Goal: Information Seeking & Learning: Learn about a topic

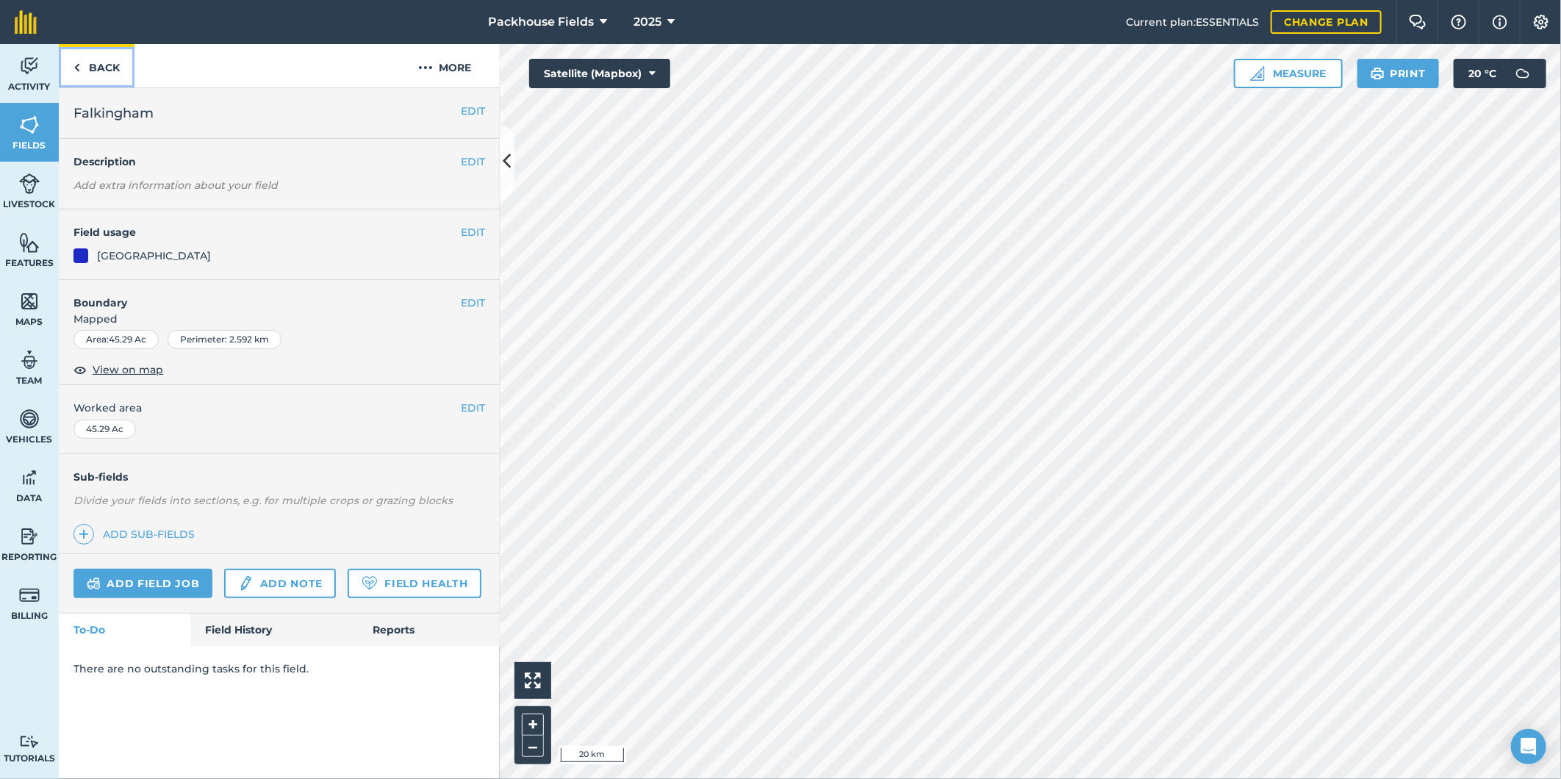
click at [97, 79] on link "Back" at bounding box center [97, 65] width 76 height 43
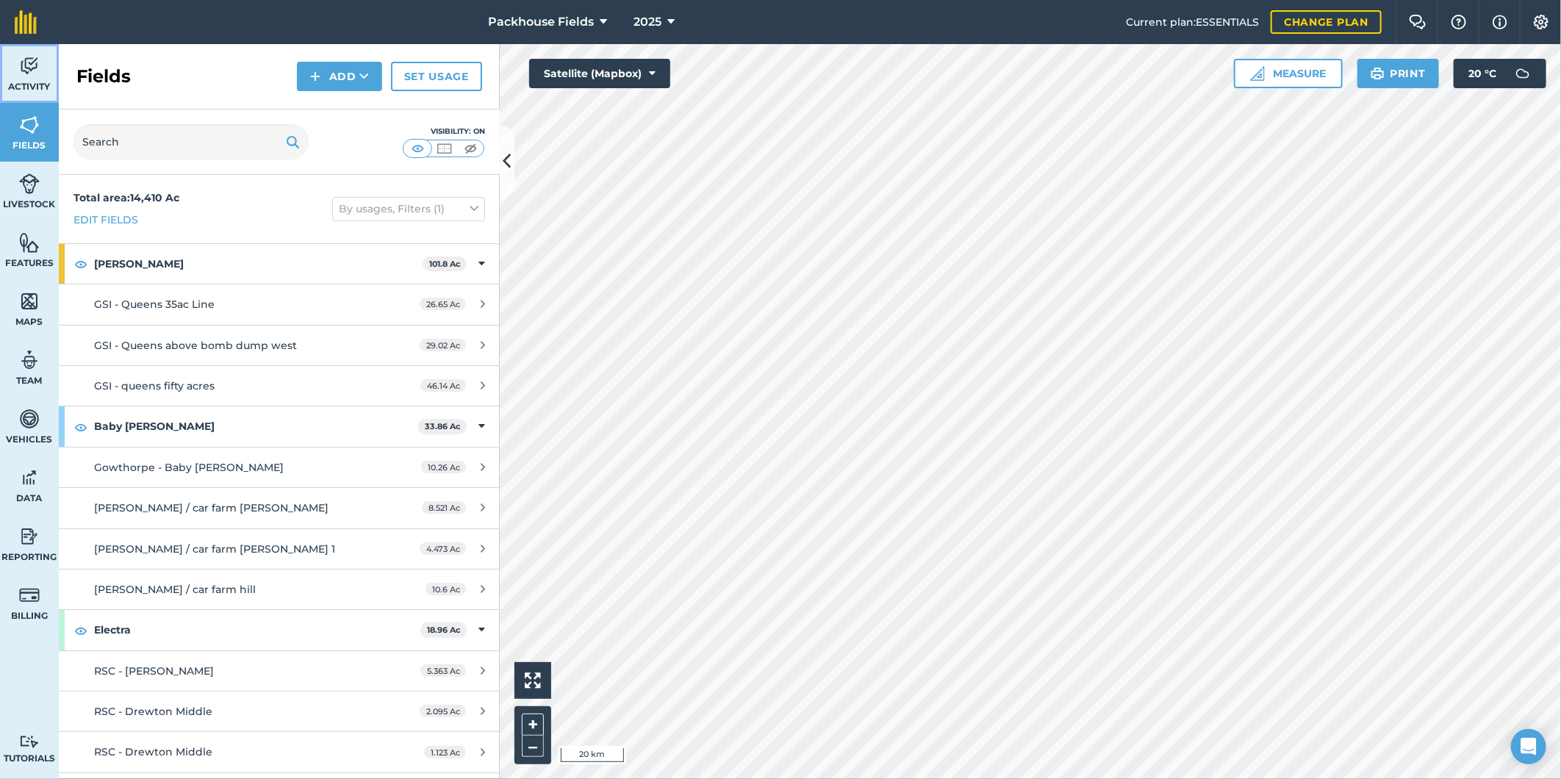
click at [41, 70] on link "Activity" at bounding box center [29, 73] width 59 height 59
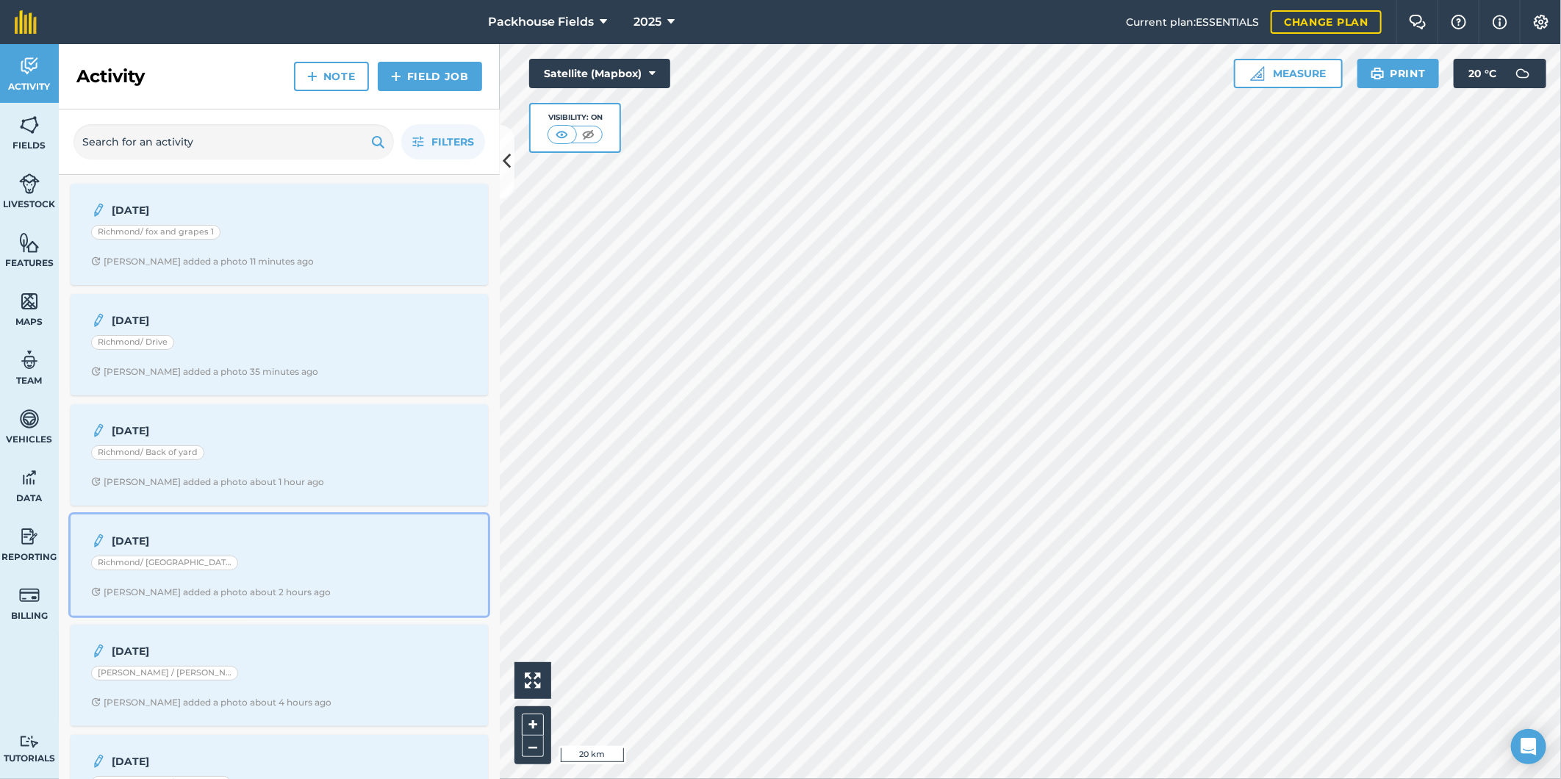
click at [295, 578] on div "[DATE] Richmond/ Towton [PERSON_NAME] added a photo about 2 hours ago" at bounding box center [279, 565] width 400 height 84
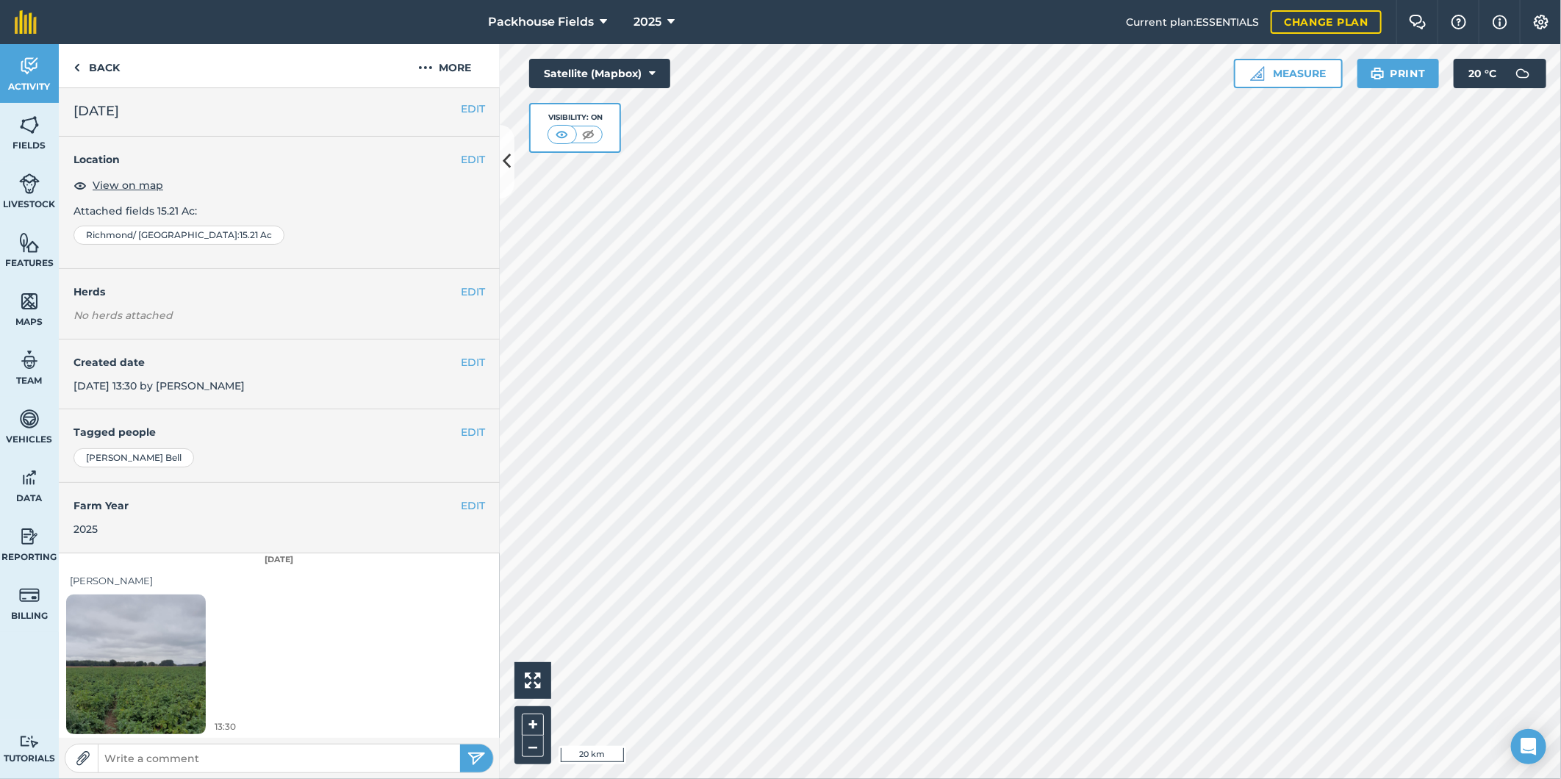
scroll to position [4, 0]
click at [101, 61] on link "Back" at bounding box center [97, 65] width 76 height 43
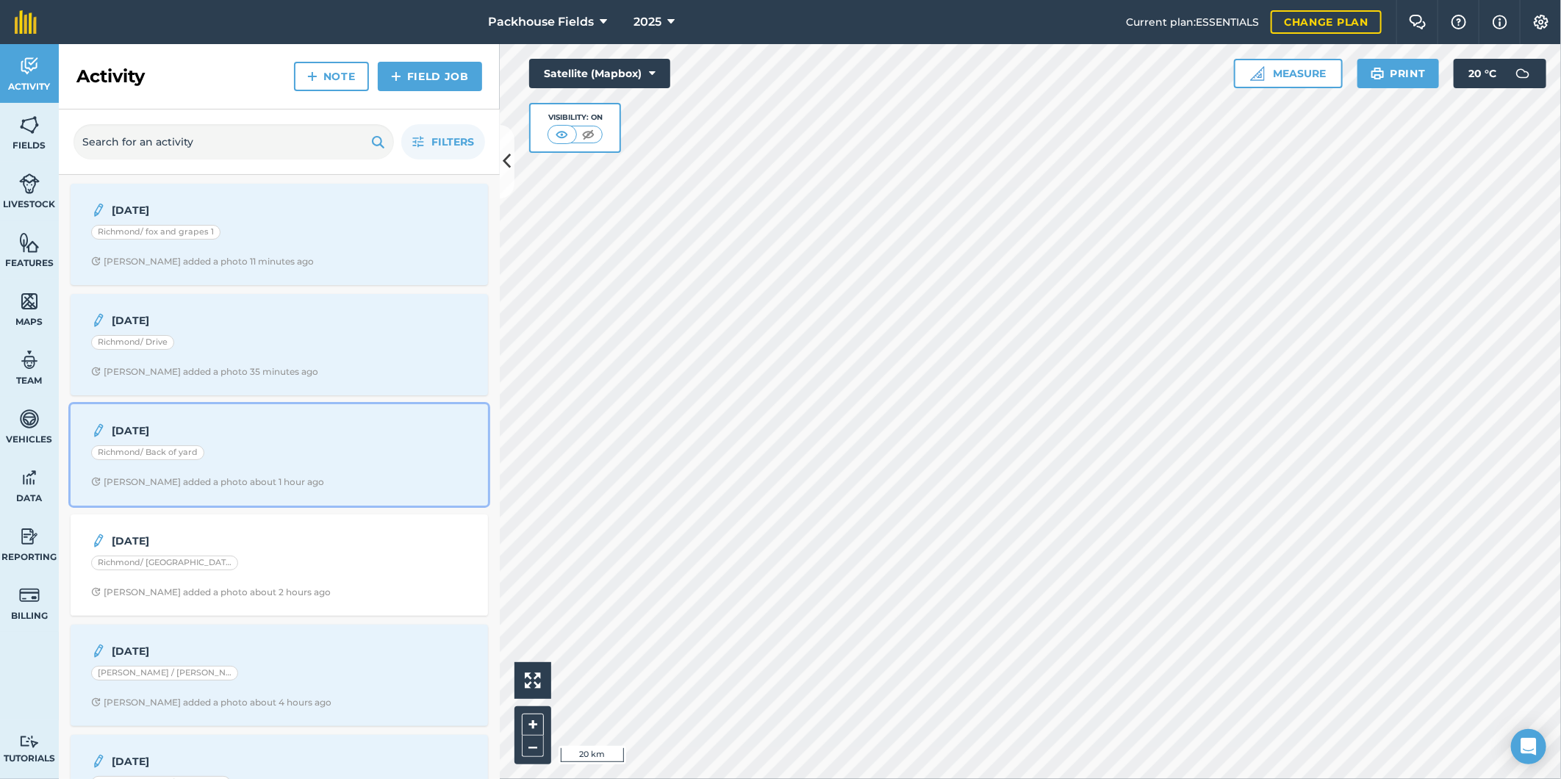
click at [250, 464] on div "Richmond/ Back of yard" at bounding box center [279, 454] width 376 height 19
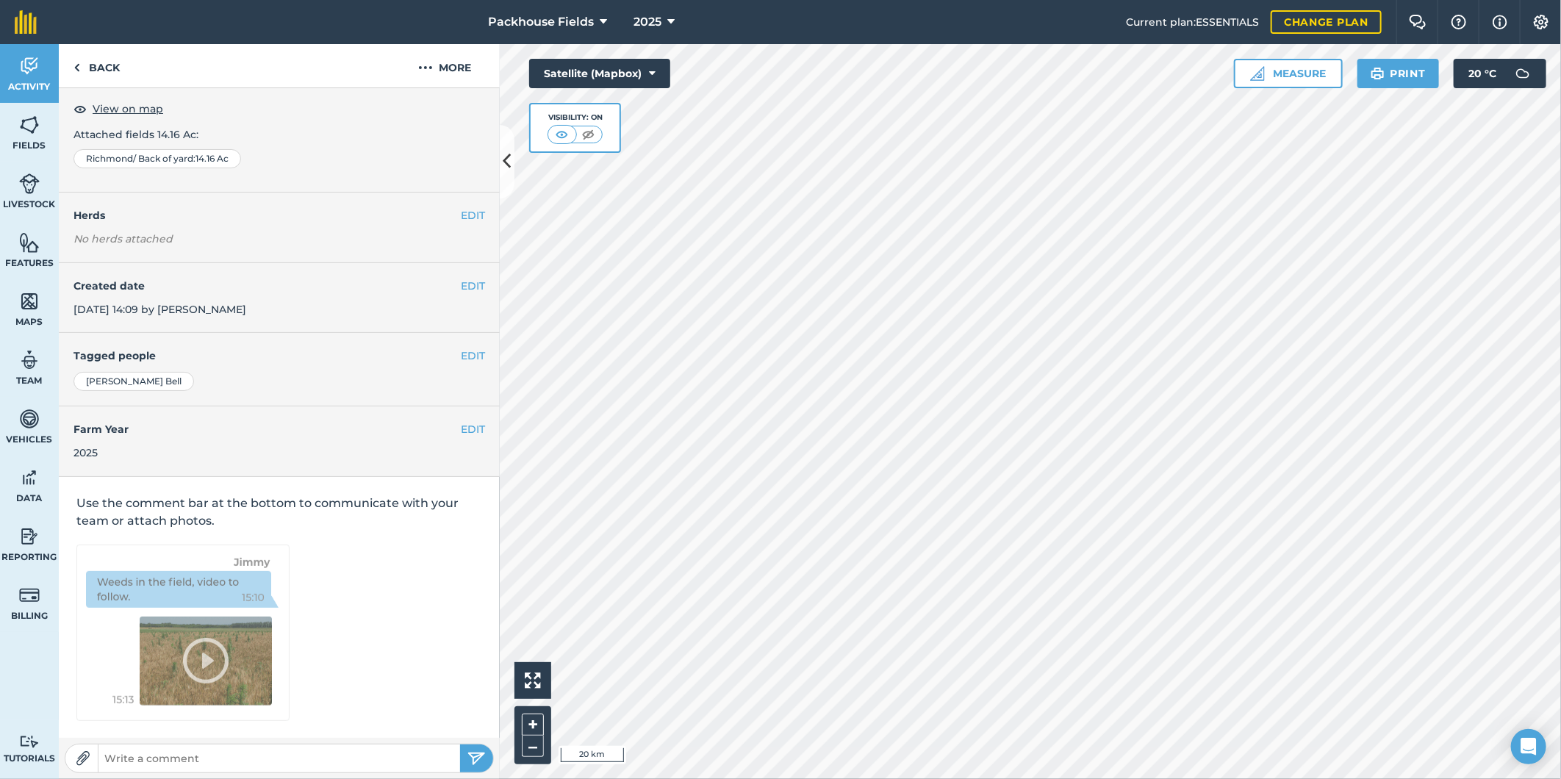
scroll to position [4, 0]
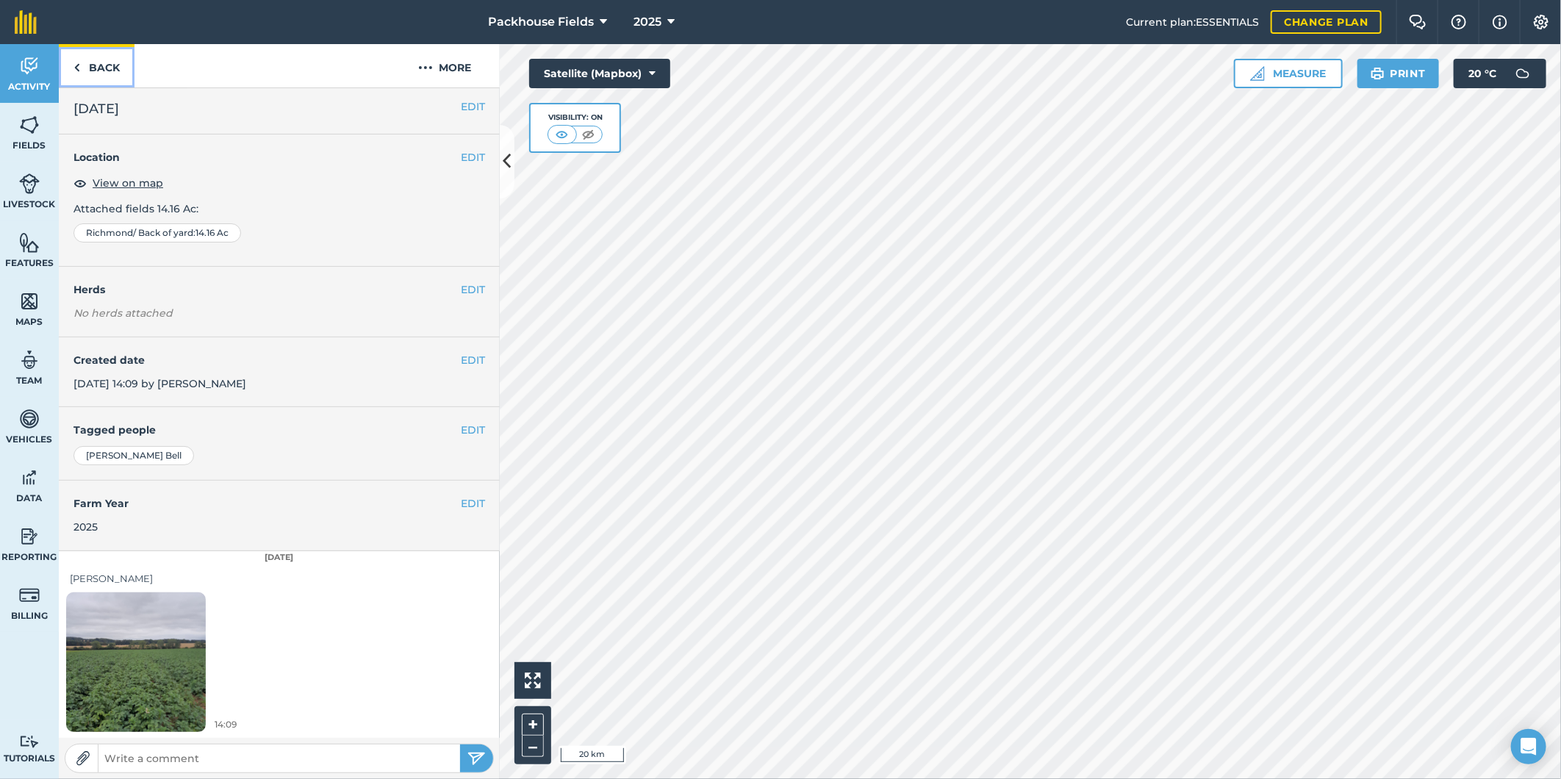
click at [99, 68] on link "Back" at bounding box center [97, 65] width 76 height 43
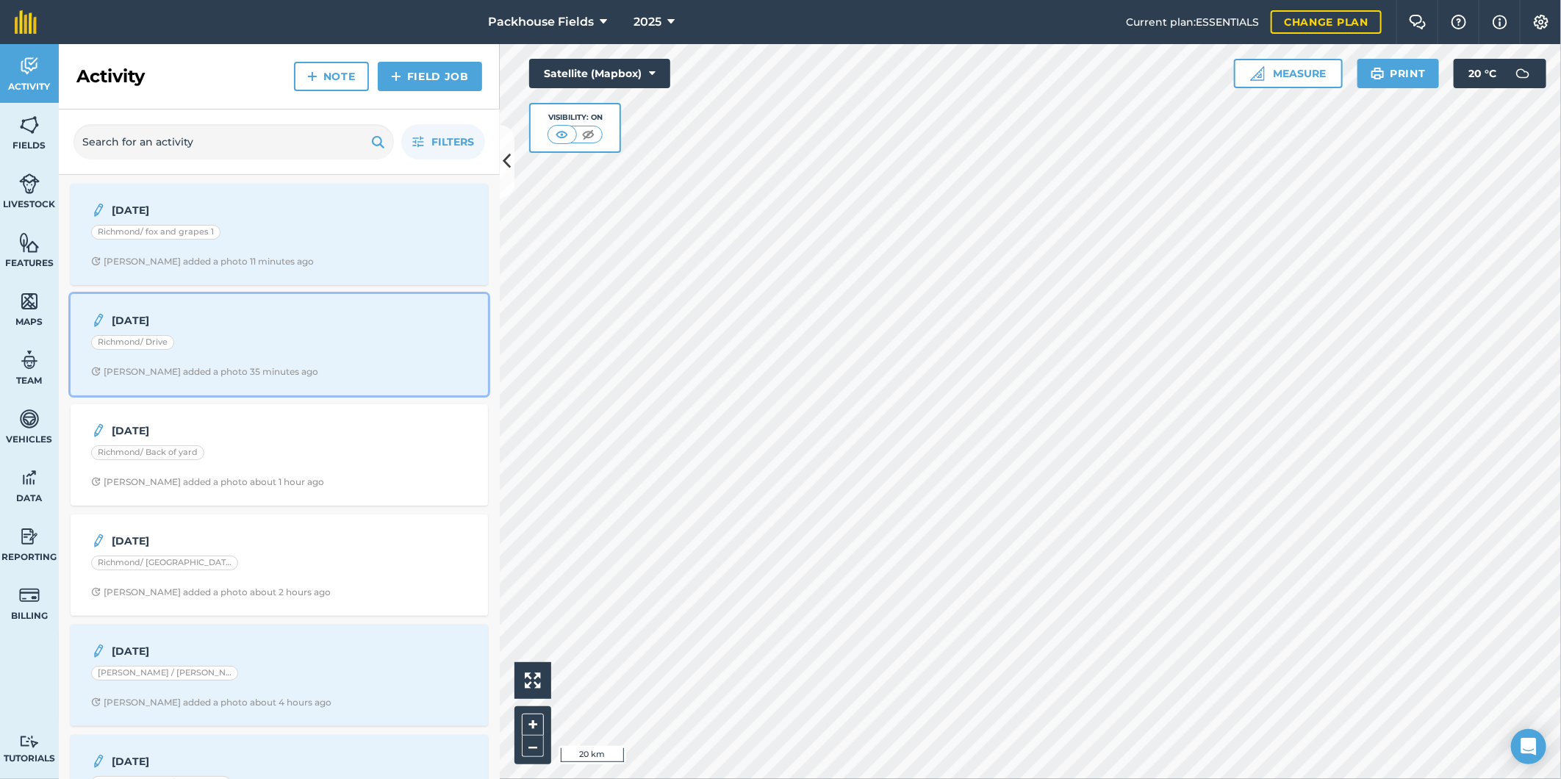
click at [207, 347] on div "Richmond/ Drive" at bounding box center [279, 344] width 376 height 19
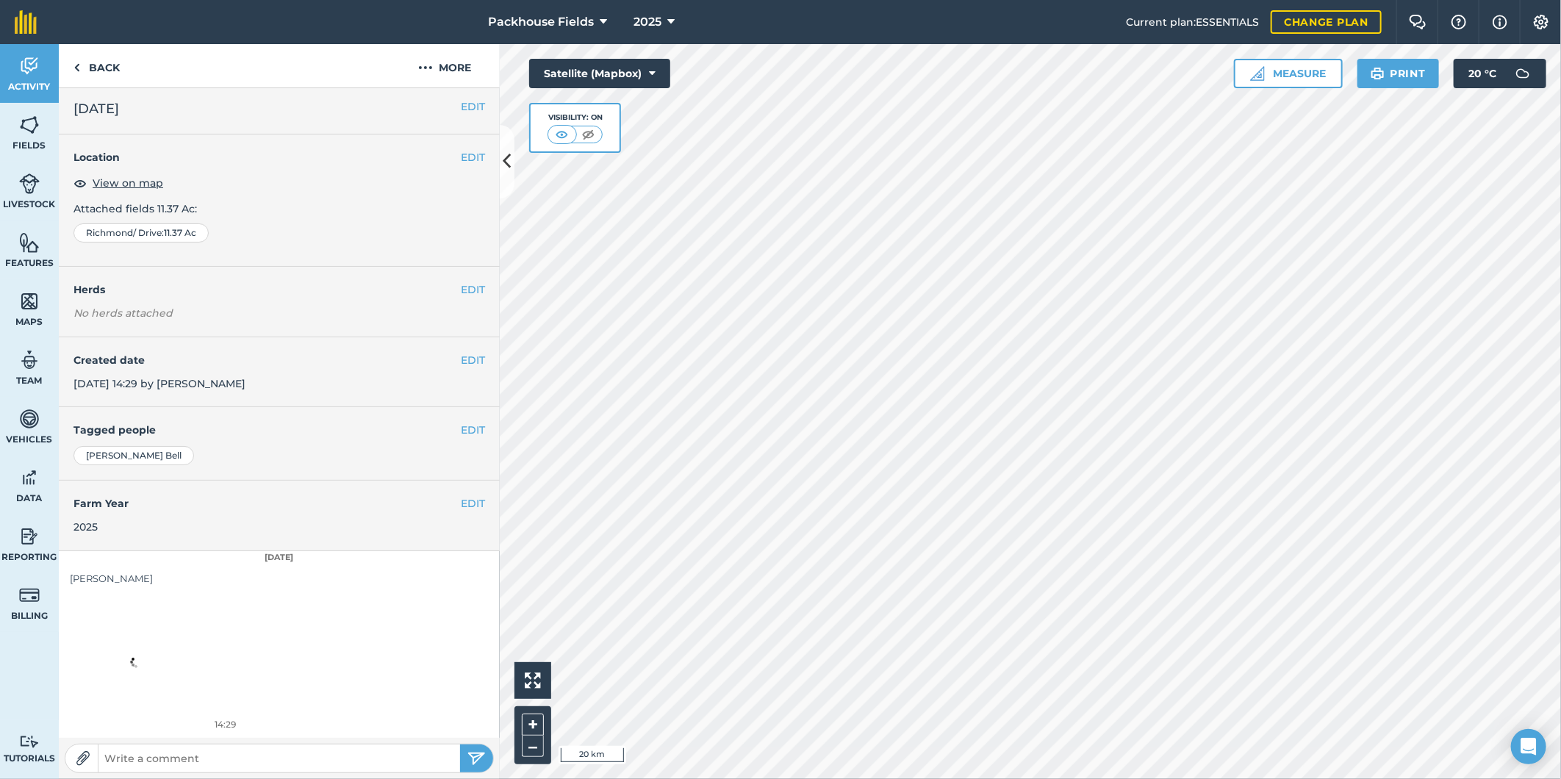
scroll to position [4, 0]
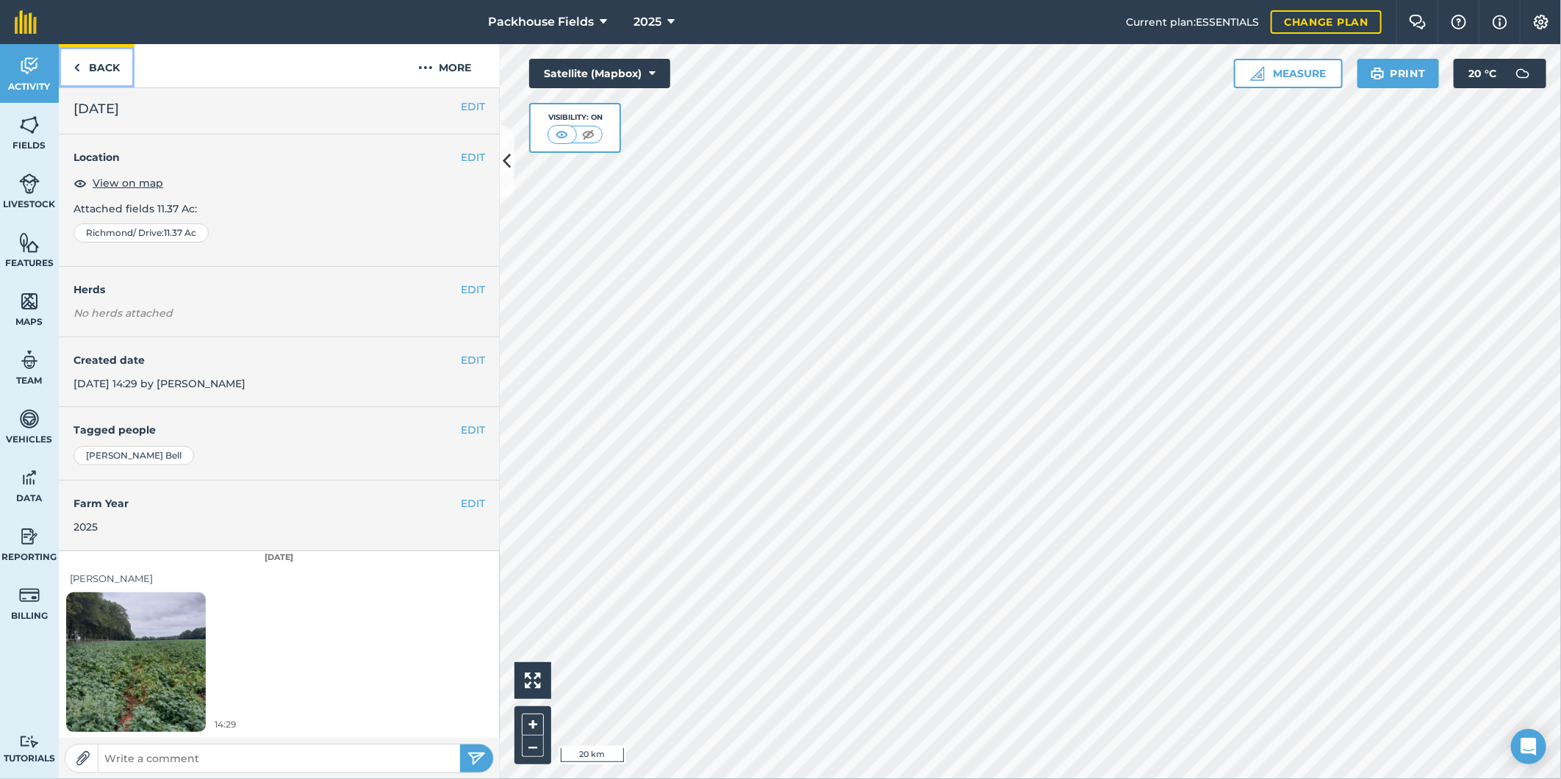
click at [104, 69] on link "Back" at bounding box center [97, 65] width 76 height 43
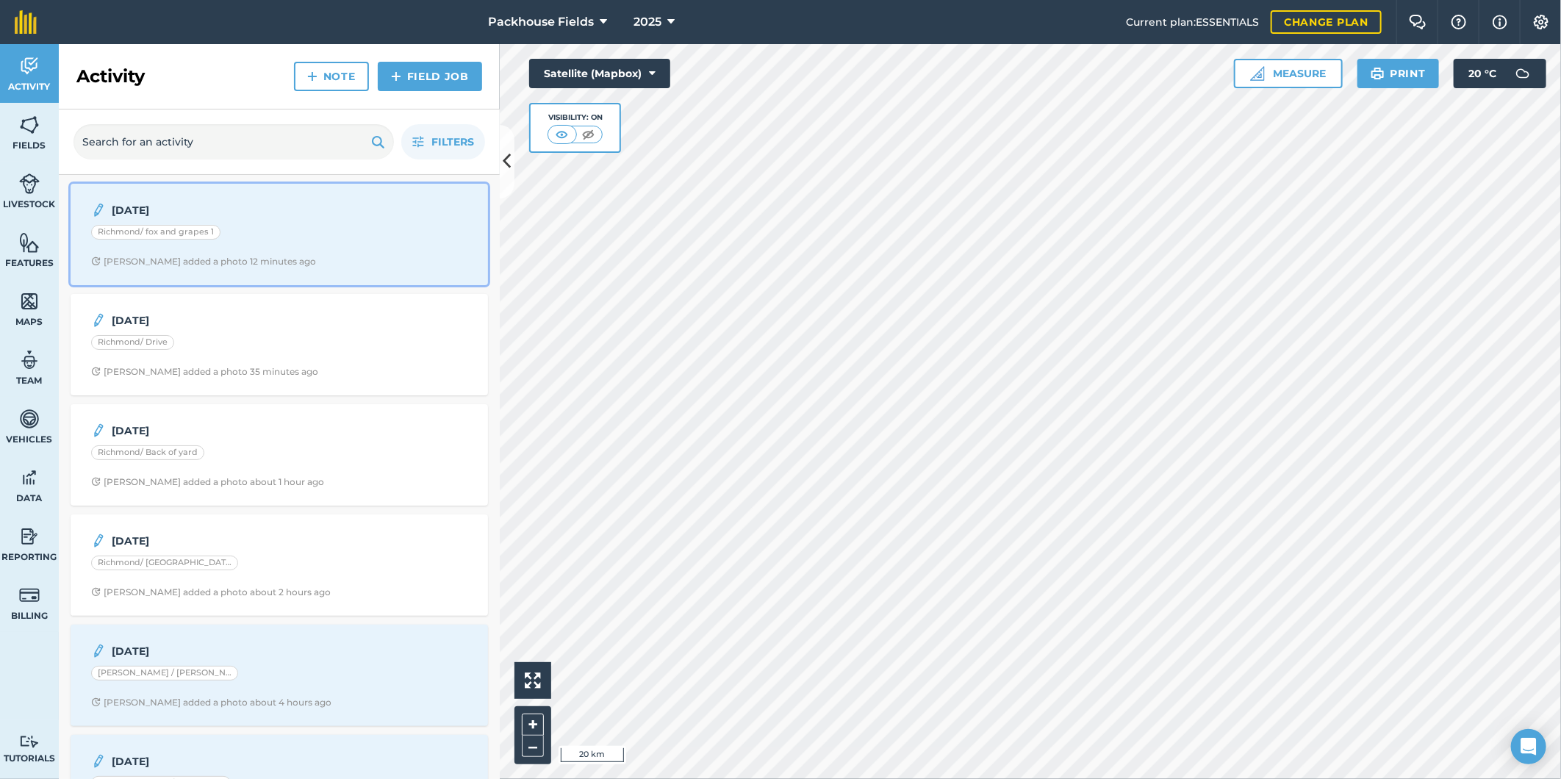
click at [207, 237] on div "Richmond/ fox and grapes 1" at bounding box center [155, 232] width 129 height 15
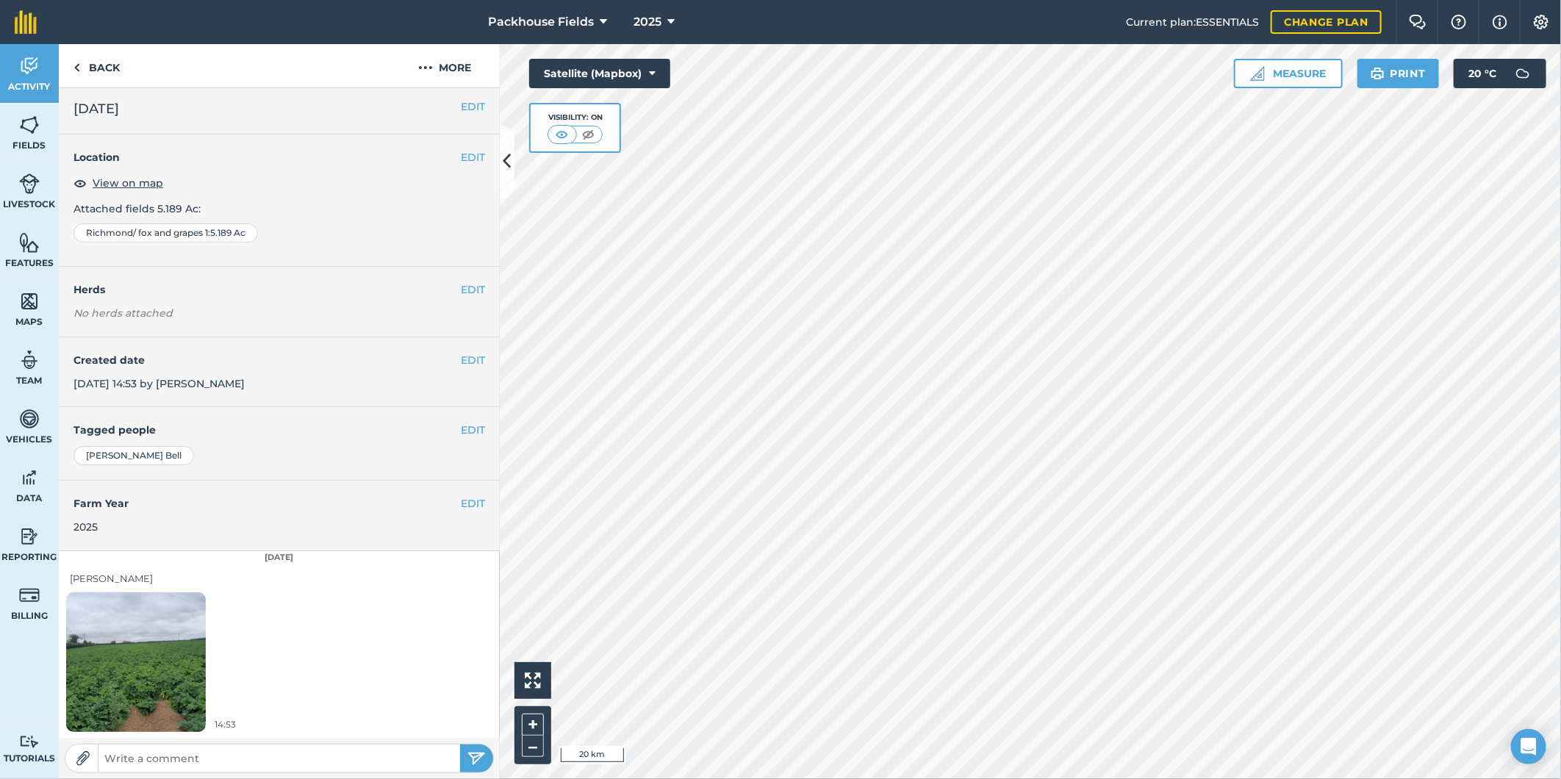
scroll to position [4, 0]
click at [168, 710] on img at bounding box center [136, 662] width 140 height 186
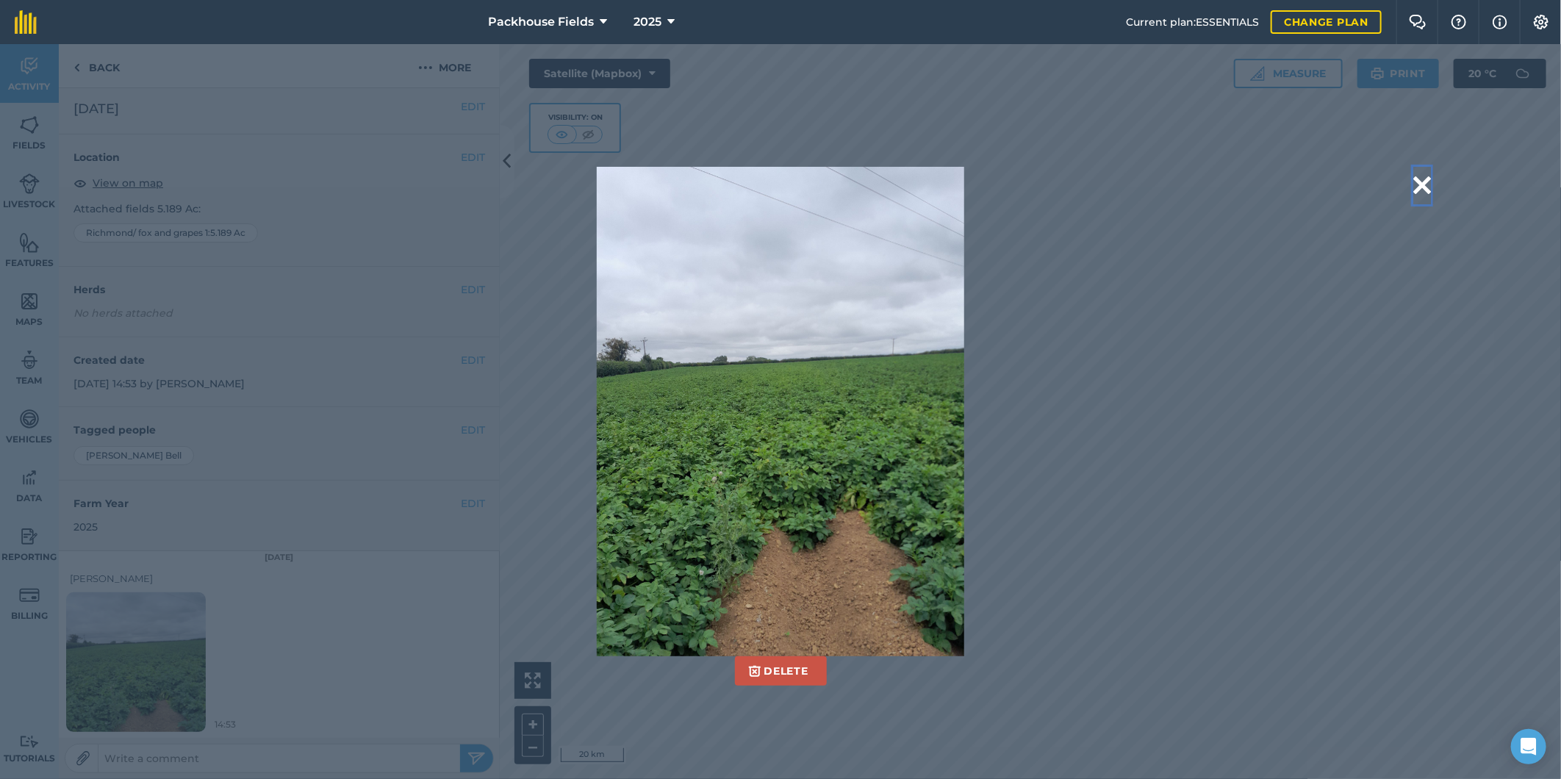
click at [1428, 187] on button at bounding box center [1422, 185] width 18 height 37
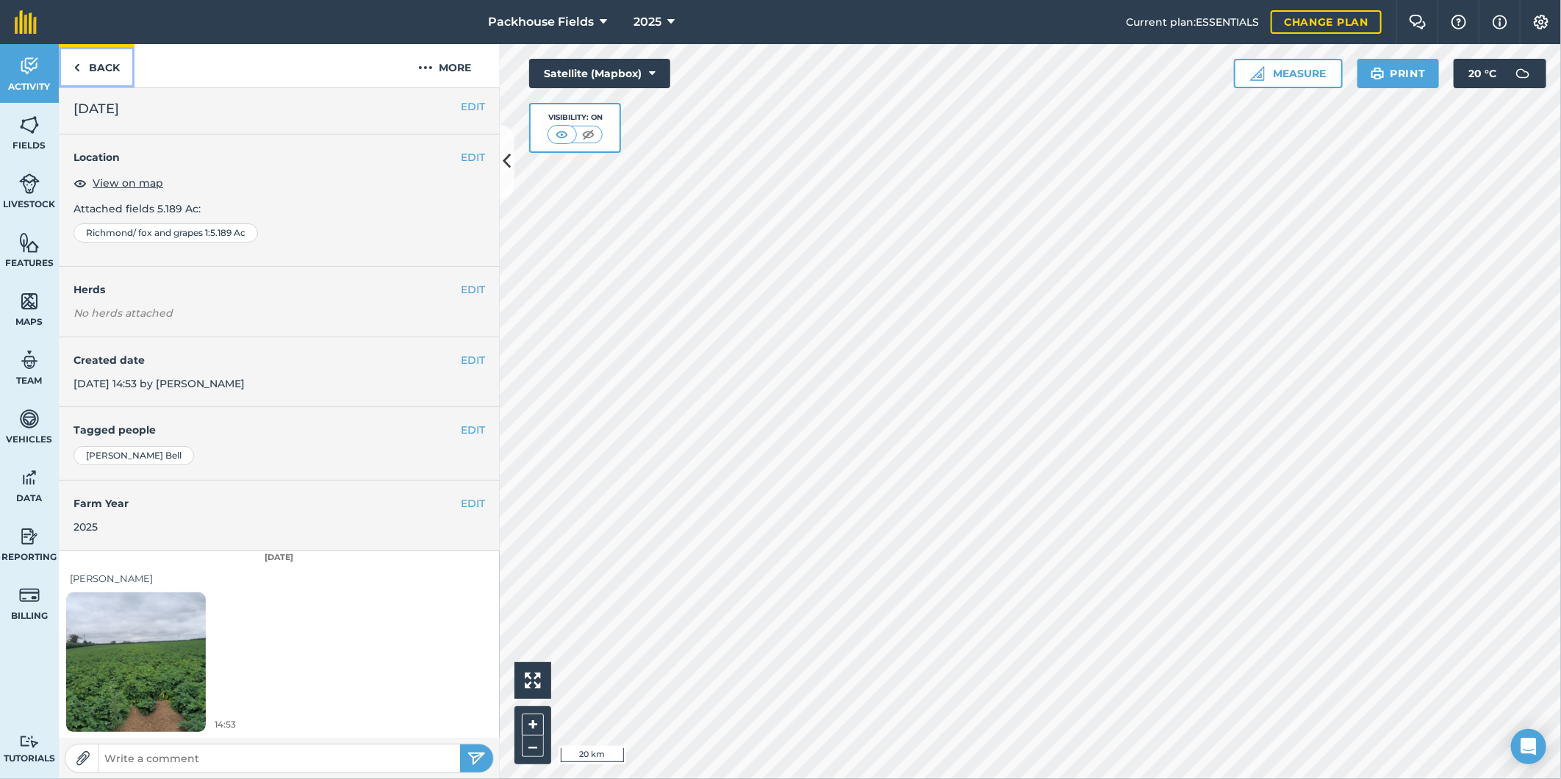
click at [105, 62] on link "Back" at bounding box center [97, 65] width 76 height 43
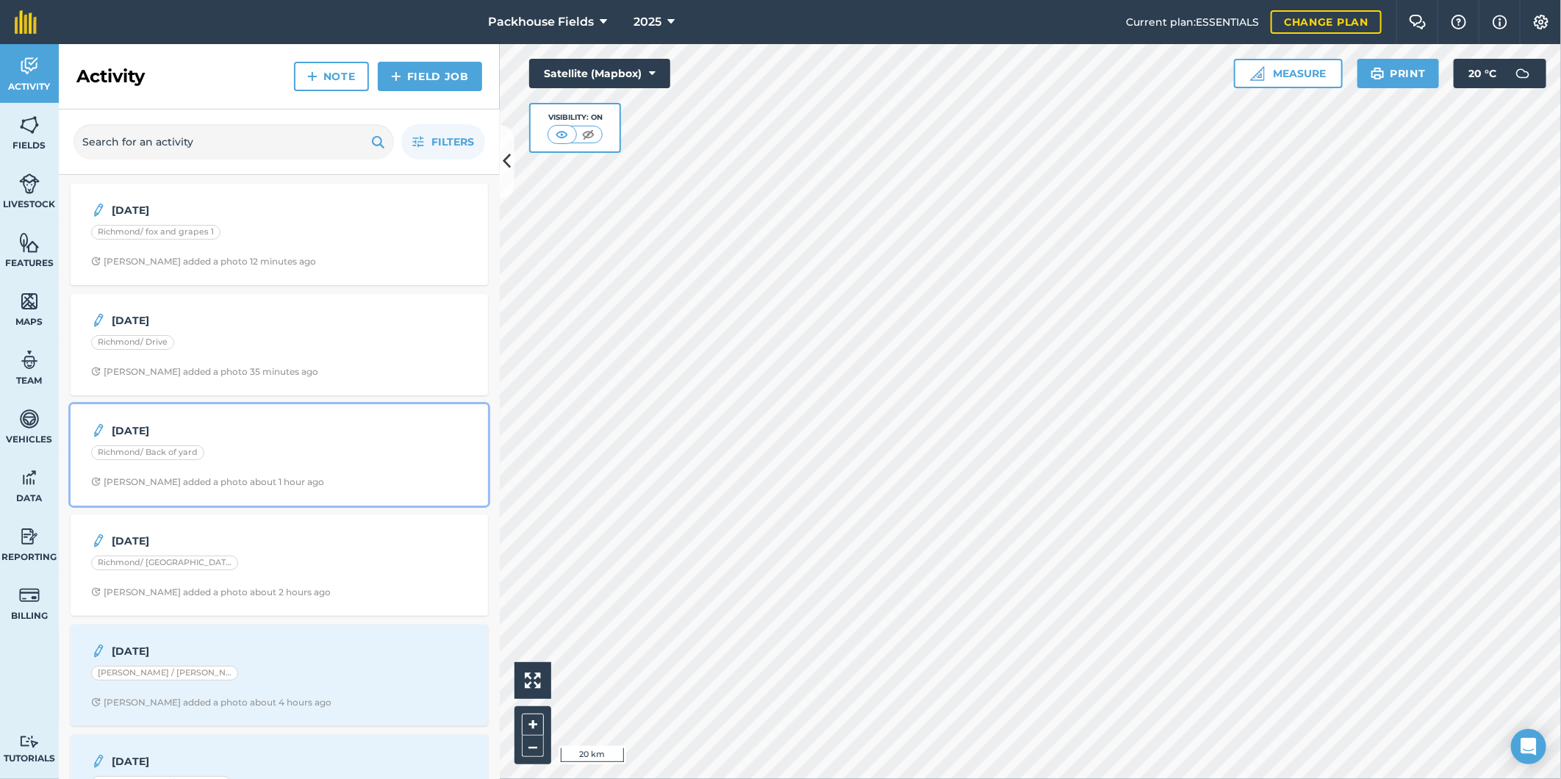
click at [273, 458] on div "Richmond/ Back of yard" at bounding box center [279, 454] width 376 height 19
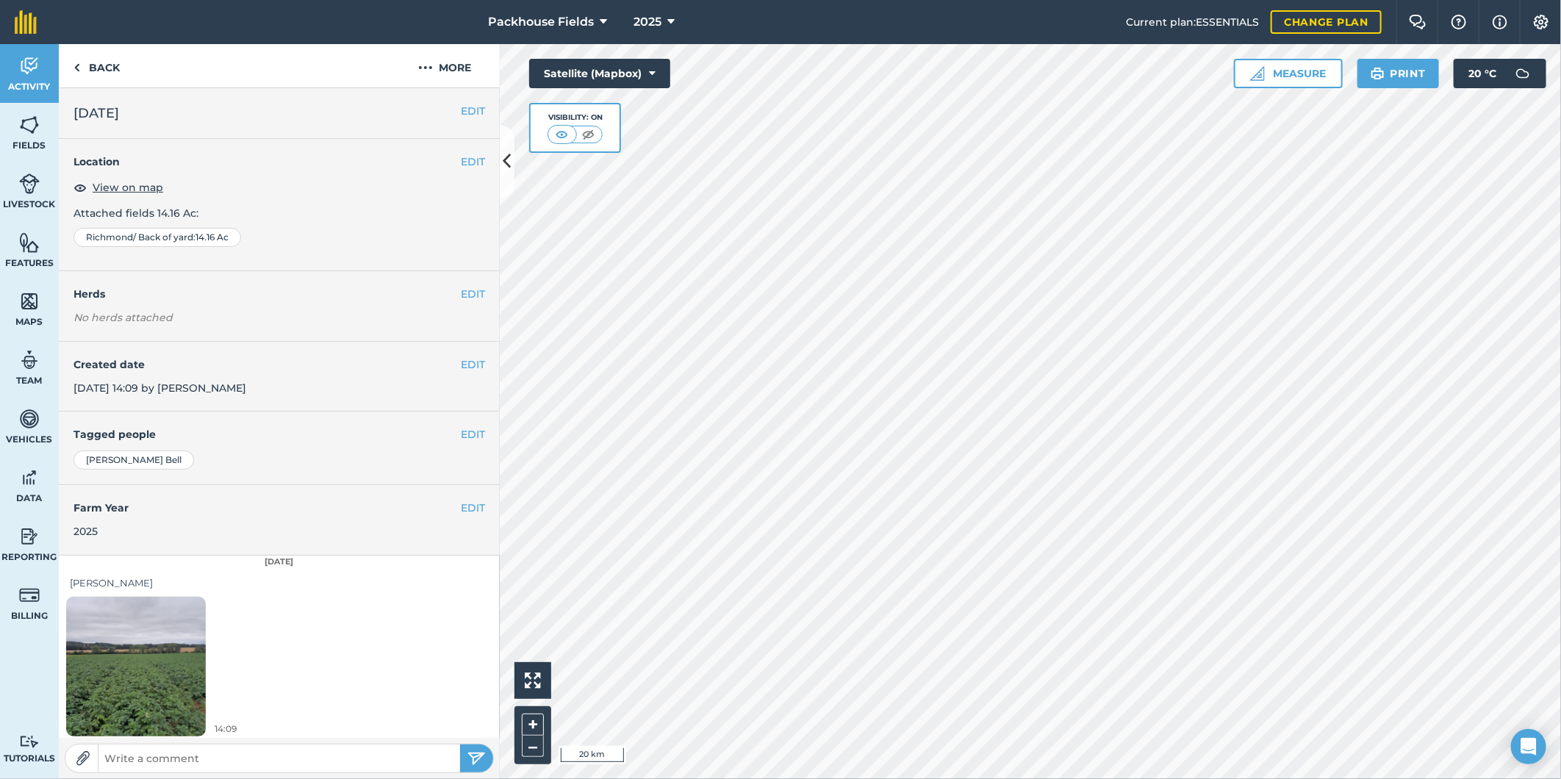
scroll to position [4, 0]
click at [158, 653] on img at bounding box center [136, 662] width 140 height 186
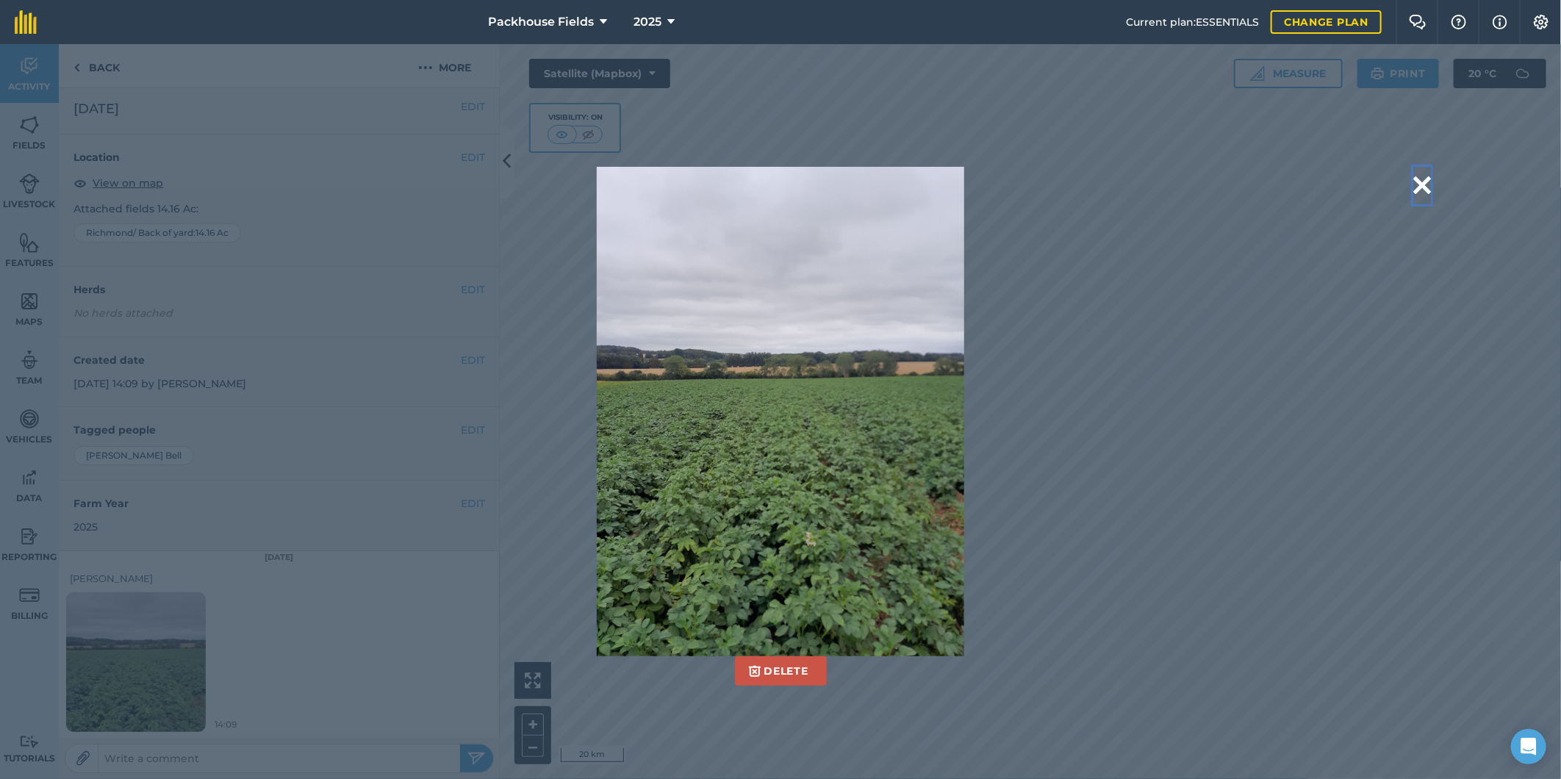
click at [1424, 194] on button at bounding box center [1422, 185] width 18 height 37
